Goal: Use online tool/utility: Utilize a website feature to perform a specific function

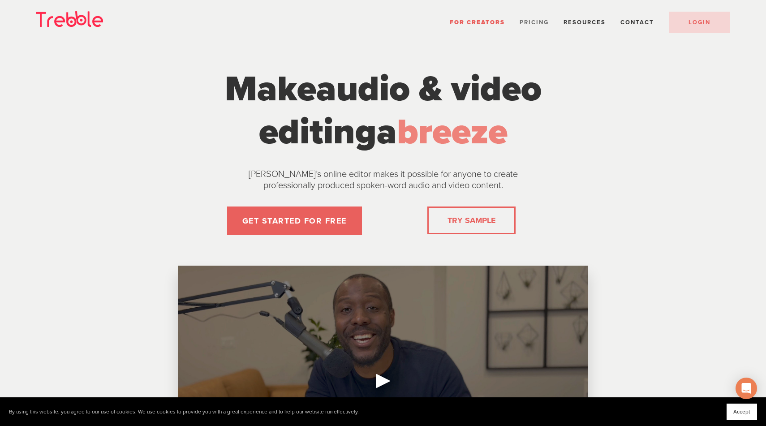
click at [526, 22] on span "Pricing" at bounding box center [533, 22] width 29 height 7
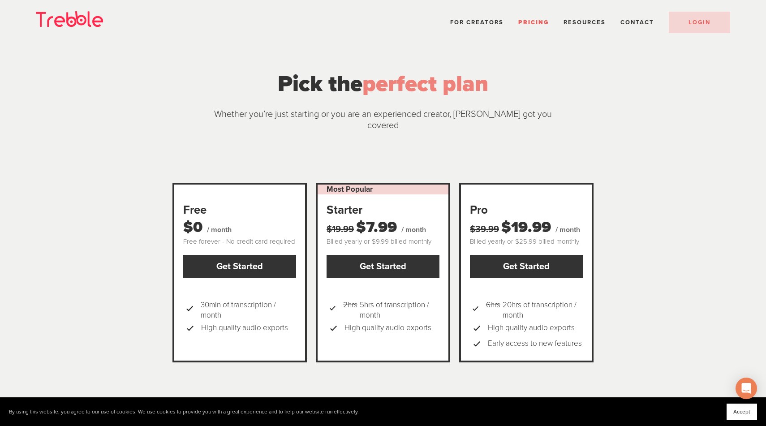
click at [476, 18] on li "For Creators" at bounding box center [476, 23] width 53 height 12
click at [480, 21] on span "For Creators" at bounding box center [476, 22] width 53 height 7
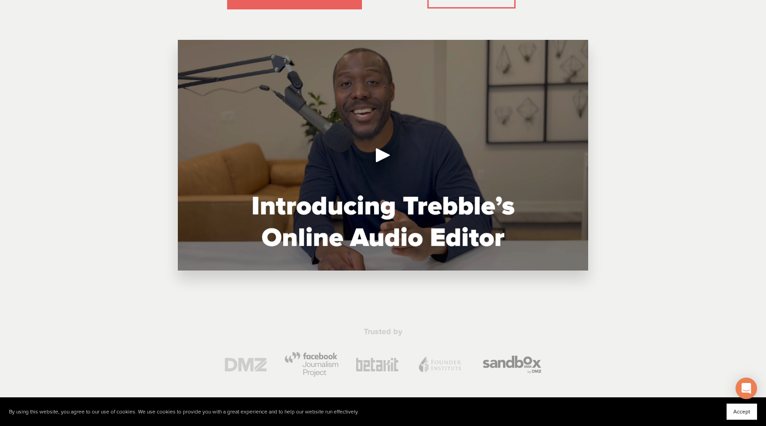
scroll to position [238, 0]
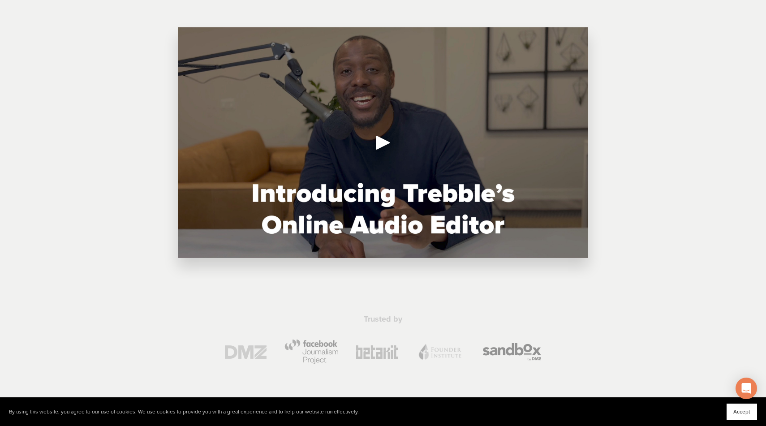
click at [363, 134] on div at bounding box center [383, 142] width 410 height 231
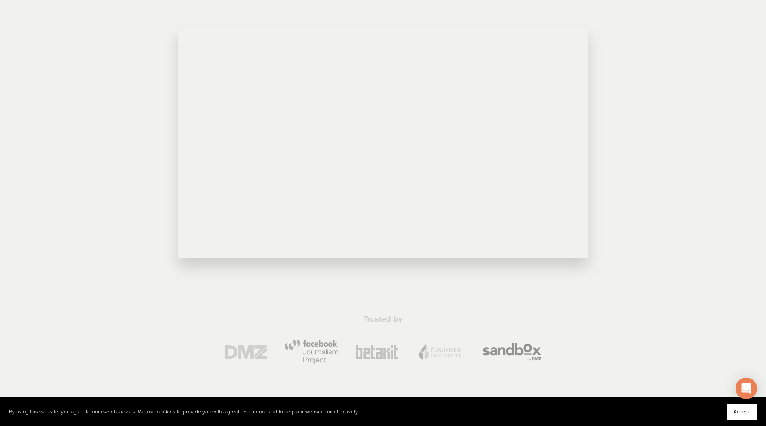
scroll to position [200, 0]
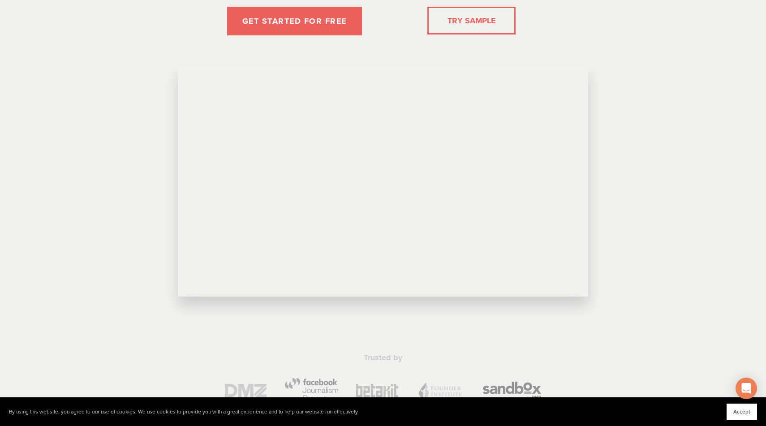
click at [472, 30] on div "TRY SAMPLE" at bounding box center [471, 21] width 88 height 28
click at [456, 21] on link "TRY SAMPLE" at bounding box center [471, 21] width 55 height 18
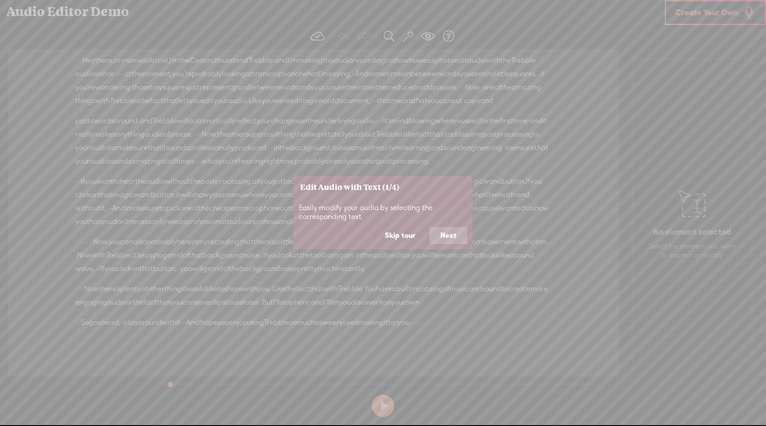
click at [415, 233] on button "Skip tour" at bounding box center [400, 235] width 52 height 17
